Goal: Task Accomplishment & Management: Manage account settings

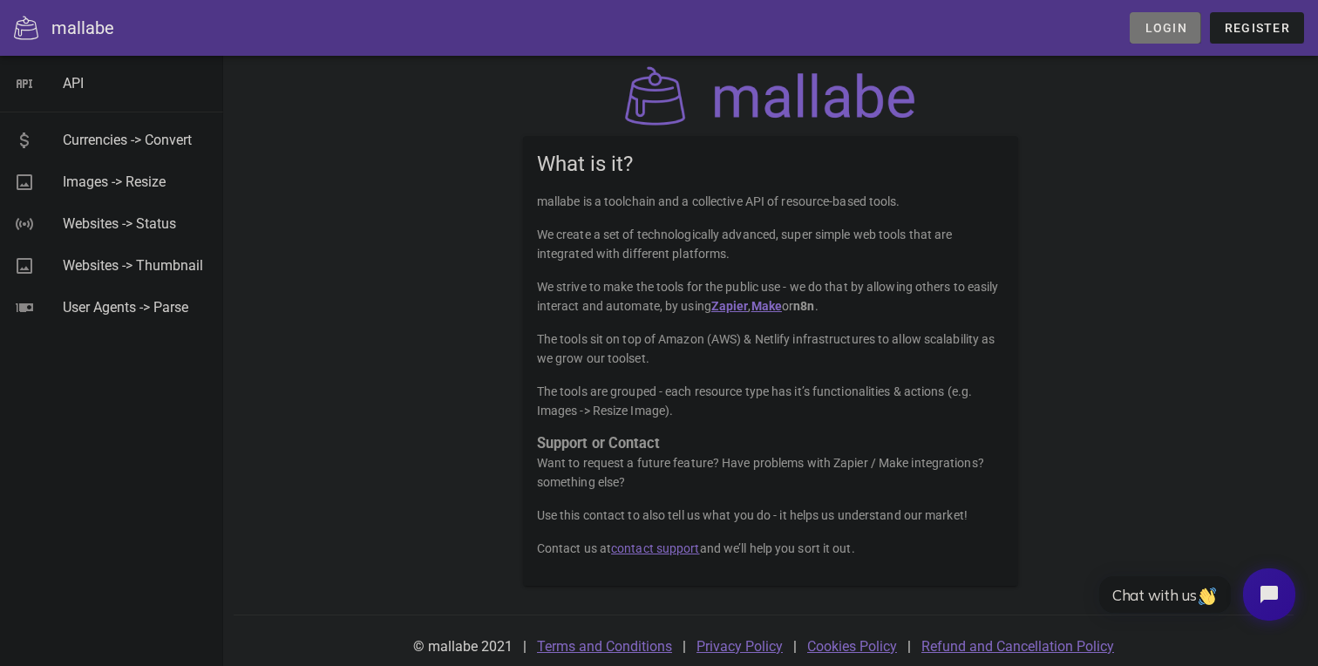
click at [1169, 31] on span "Login" at bounding box center [1164, 28] width 43 height 14
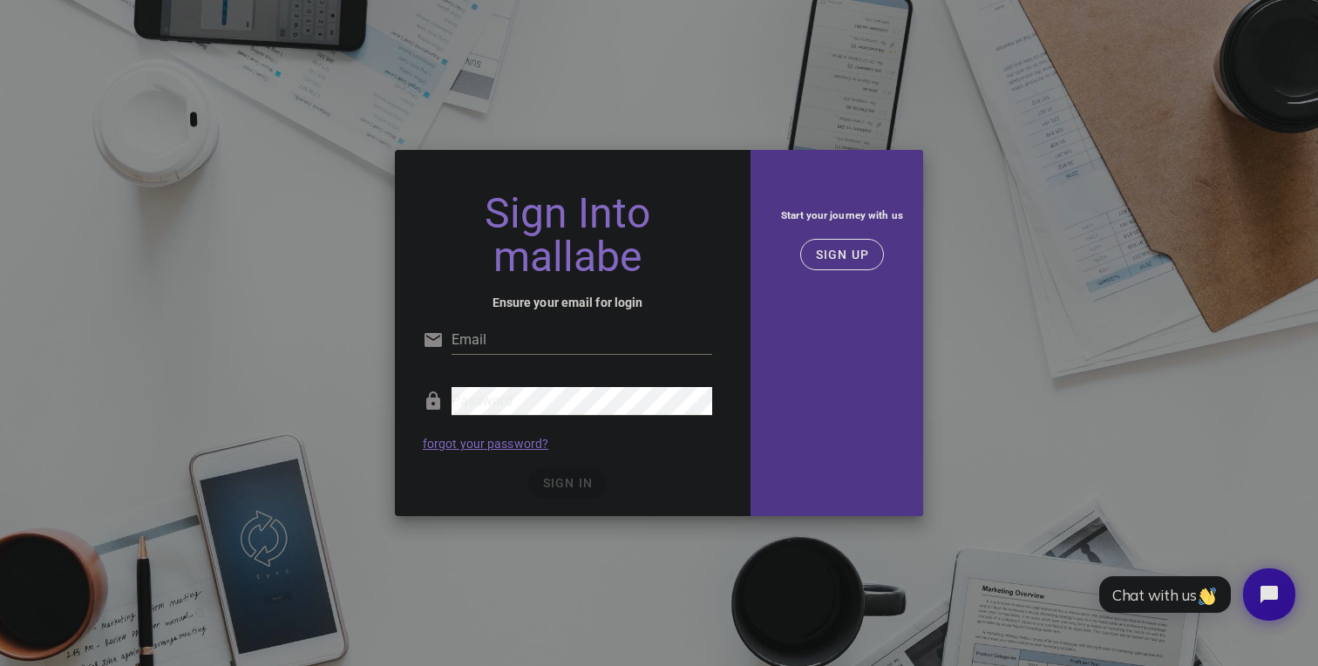
type input "accounts@aptdigital.io"
click at [545, 485] on span "SIGN IN" at bounding box center [567, 483] width 51 height 14
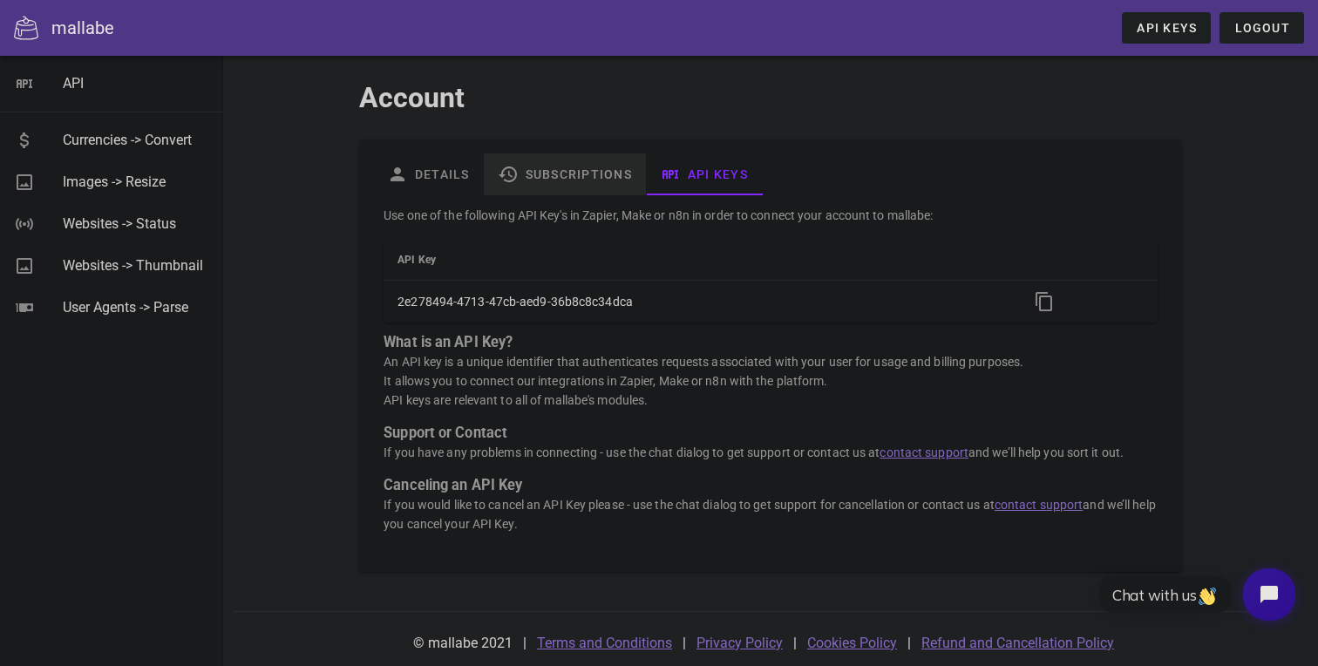
click at [554, 174] on link "Subscriptions" at bounding box center [565, 174] width 162 height 42
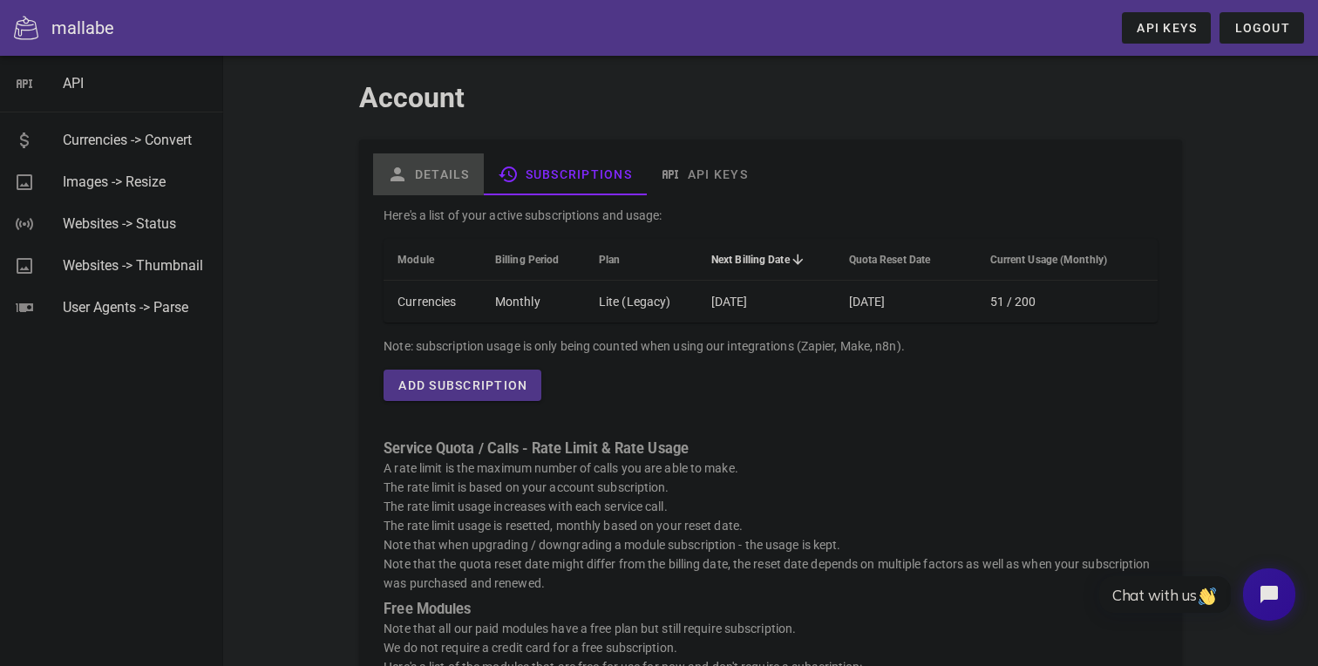
click at [447, 178] on link "Details" at bounding box center [428, 174] width 111 height 42
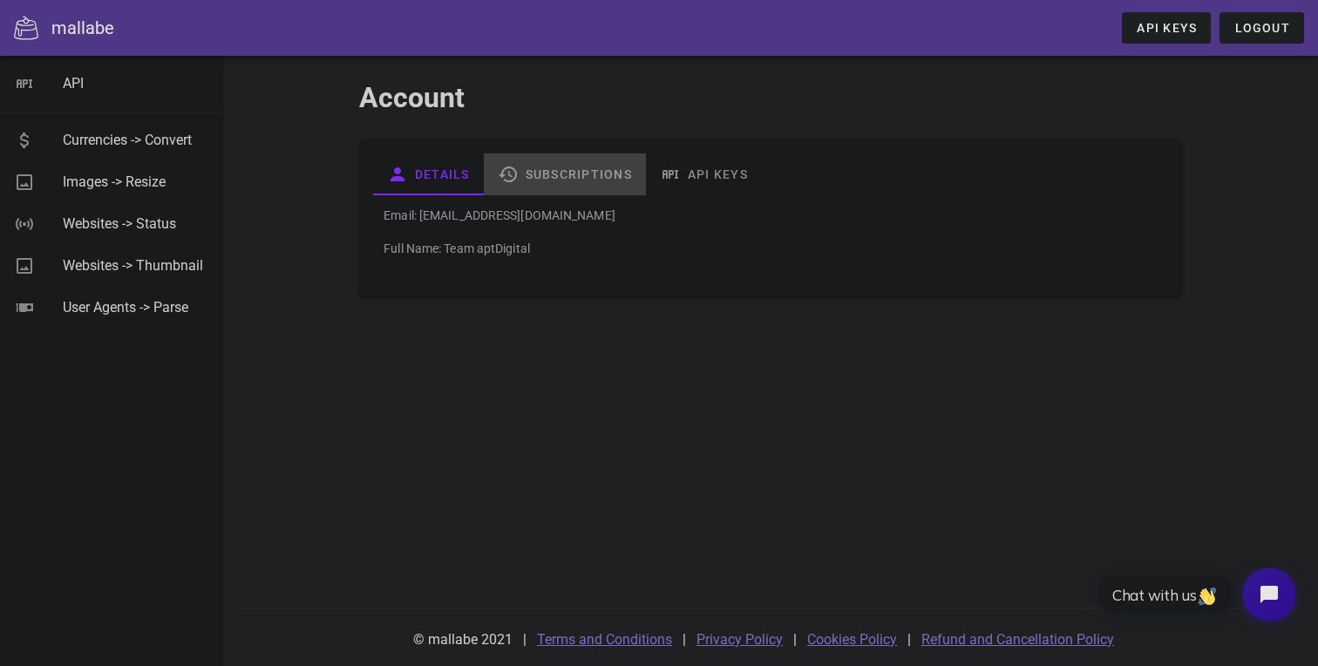
click at [564, 172] on link "Subscriptions" at bounding box center [565, 174] width 162 height 42
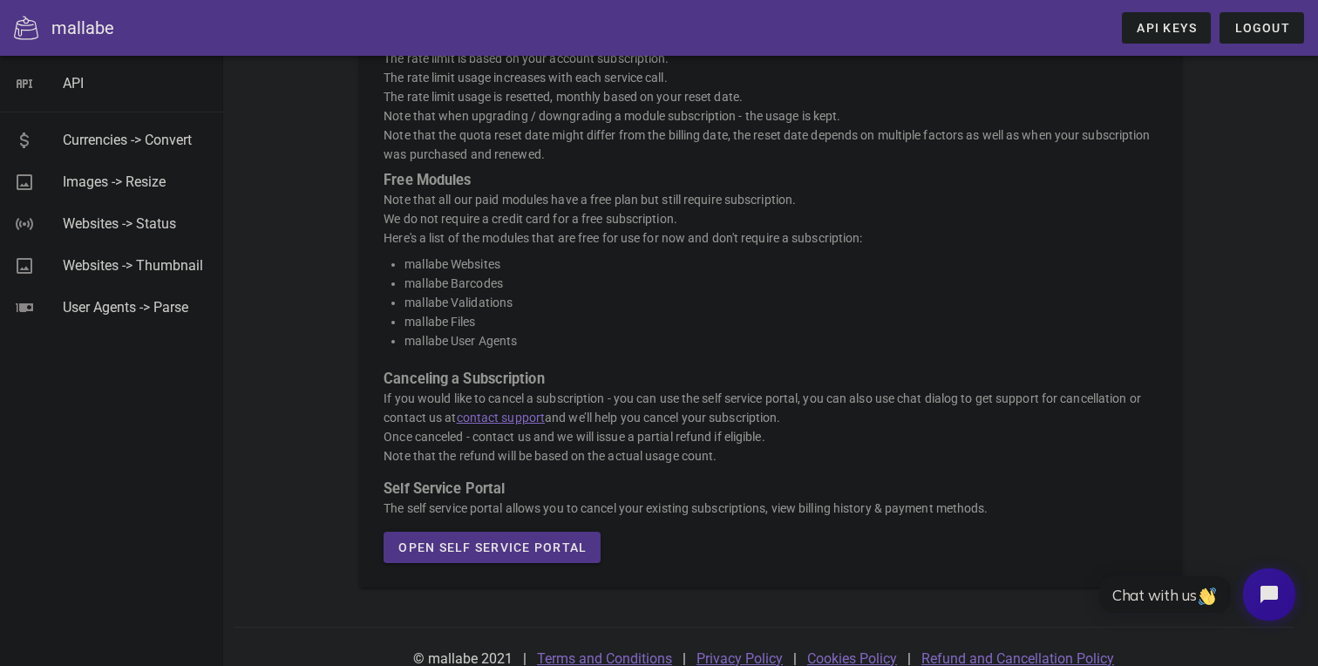
scroll to position [437, 0]
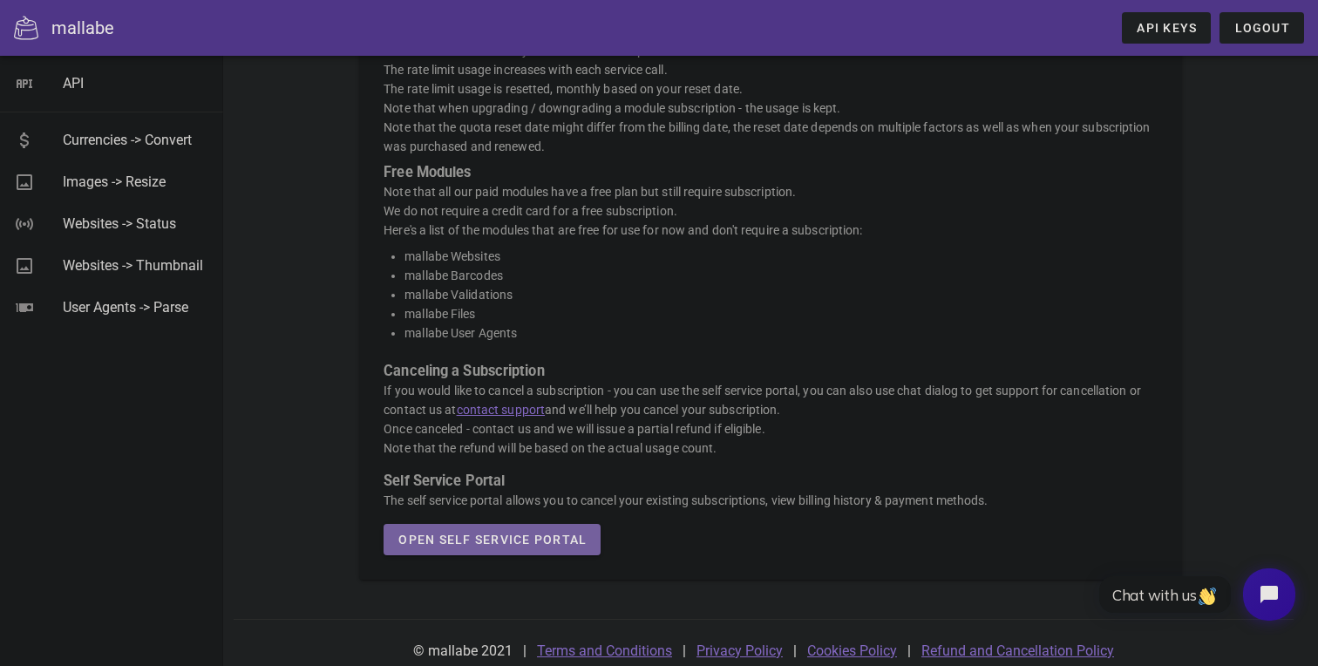
click at [457, 542] on span "Open Self Service Portal" at bounding box center [491, 539] width 189 height 14
